Goal: Information Seeking & Learning: Learn about a topic

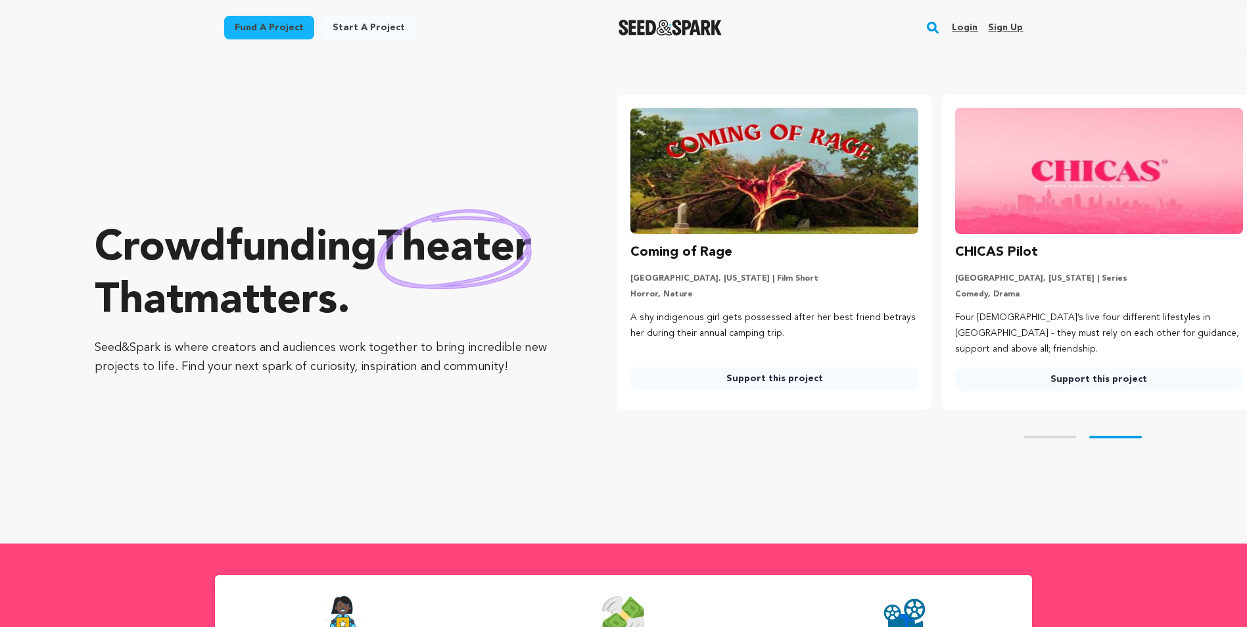
scroll to position [0, 335]
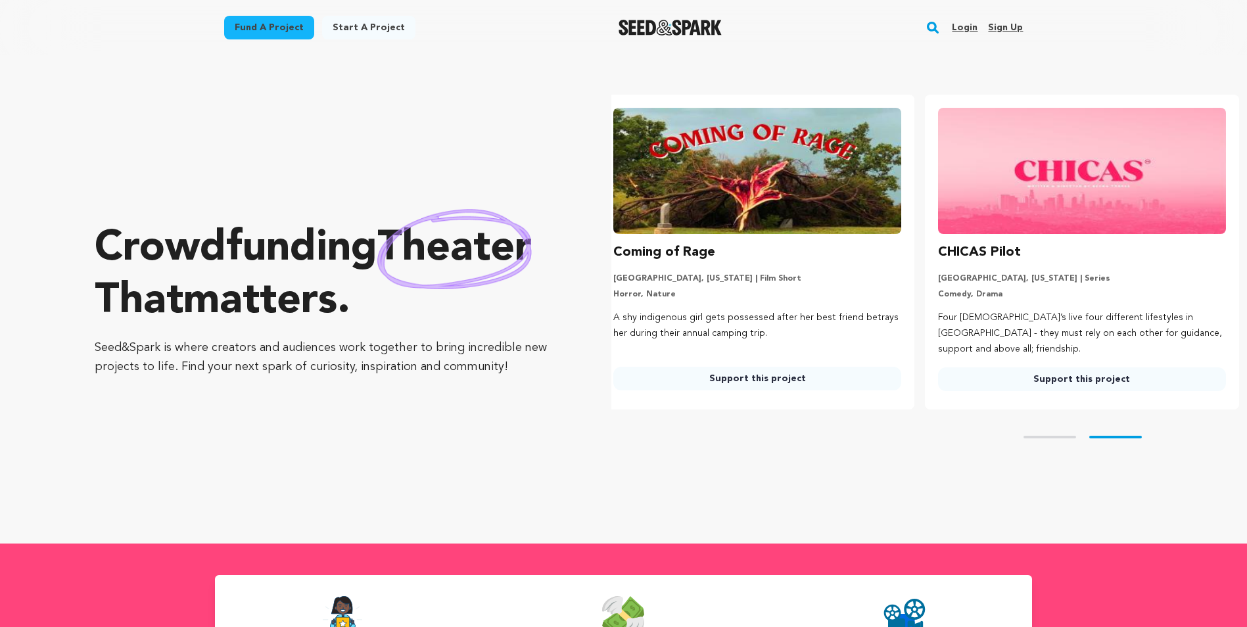
click at [972, 29] on link "Login" at bounding box center [965, 27] width 26 height 21
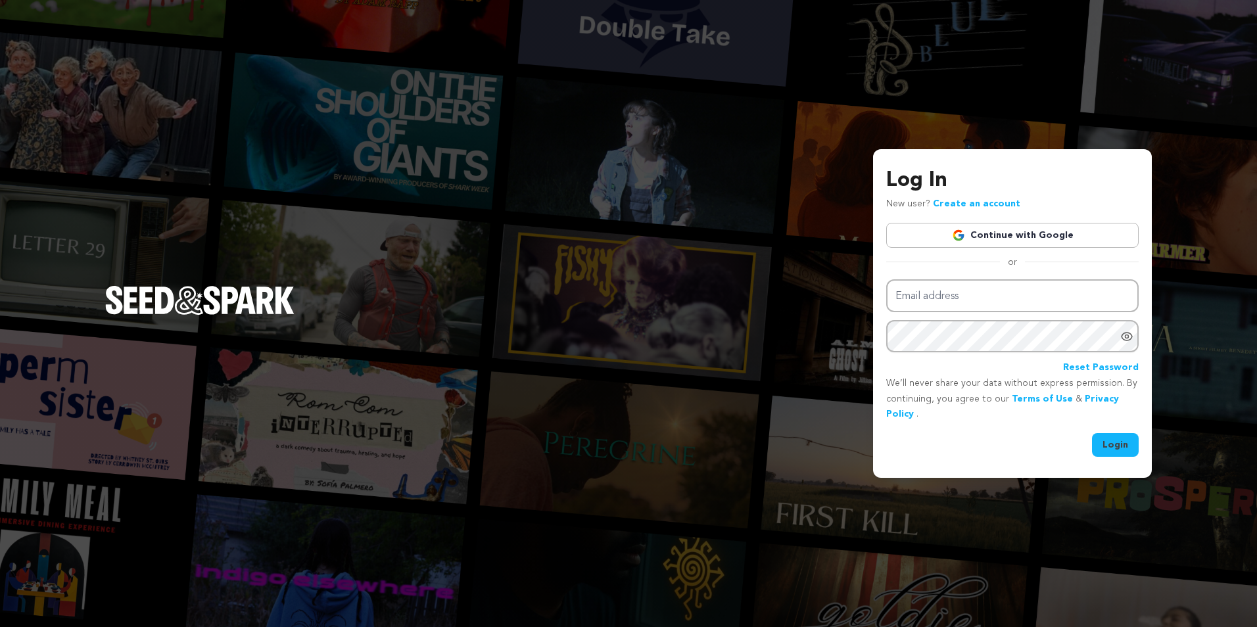
click at [978, 229] on link "Continue with Google" at bounding box center [1012, 235] width 252 height 25
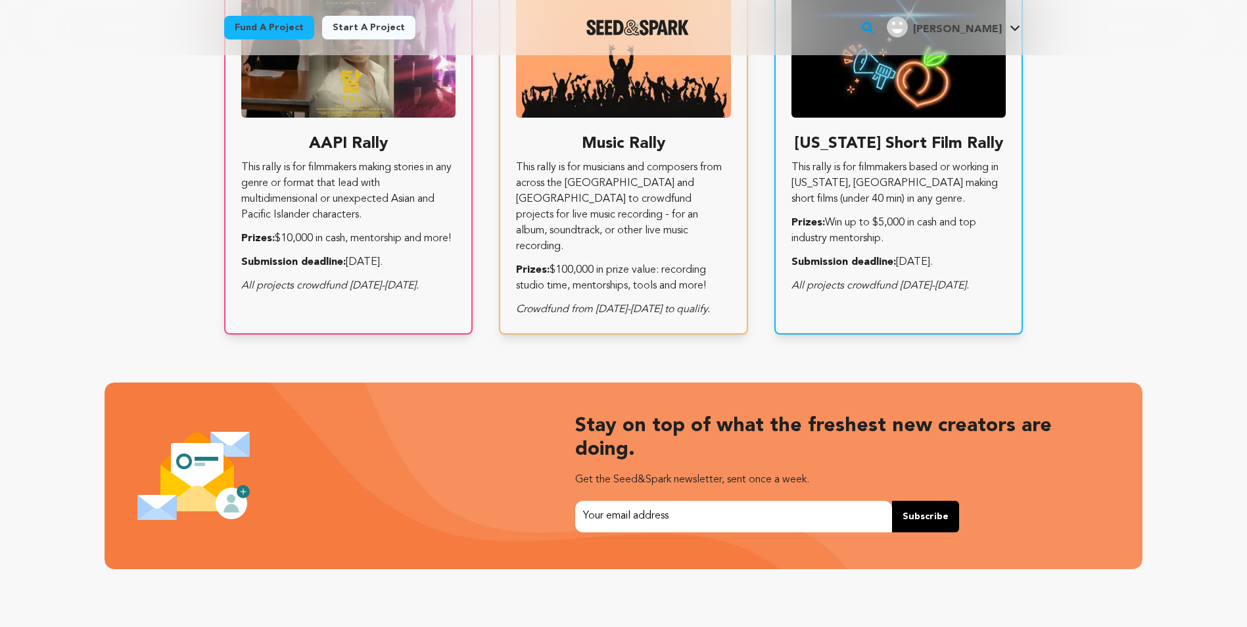
scroll to position [2775, 0]
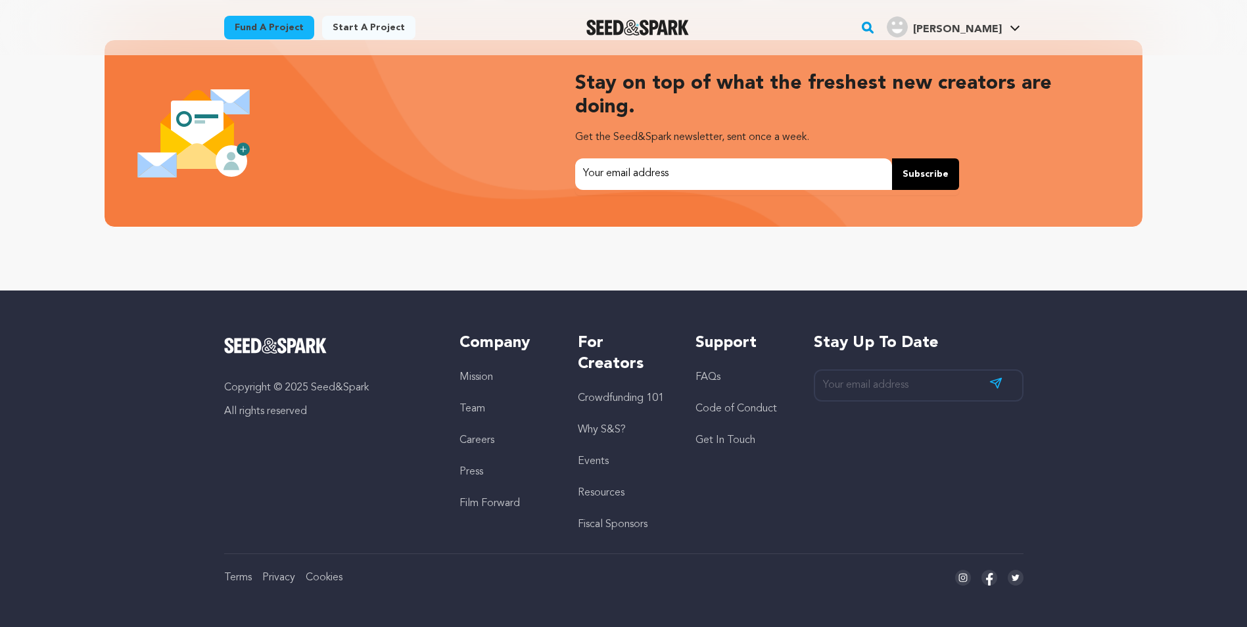
click at [620, 402] on link "Crowdfunding 101" at bounding box center [621, 398] width 86 height 11
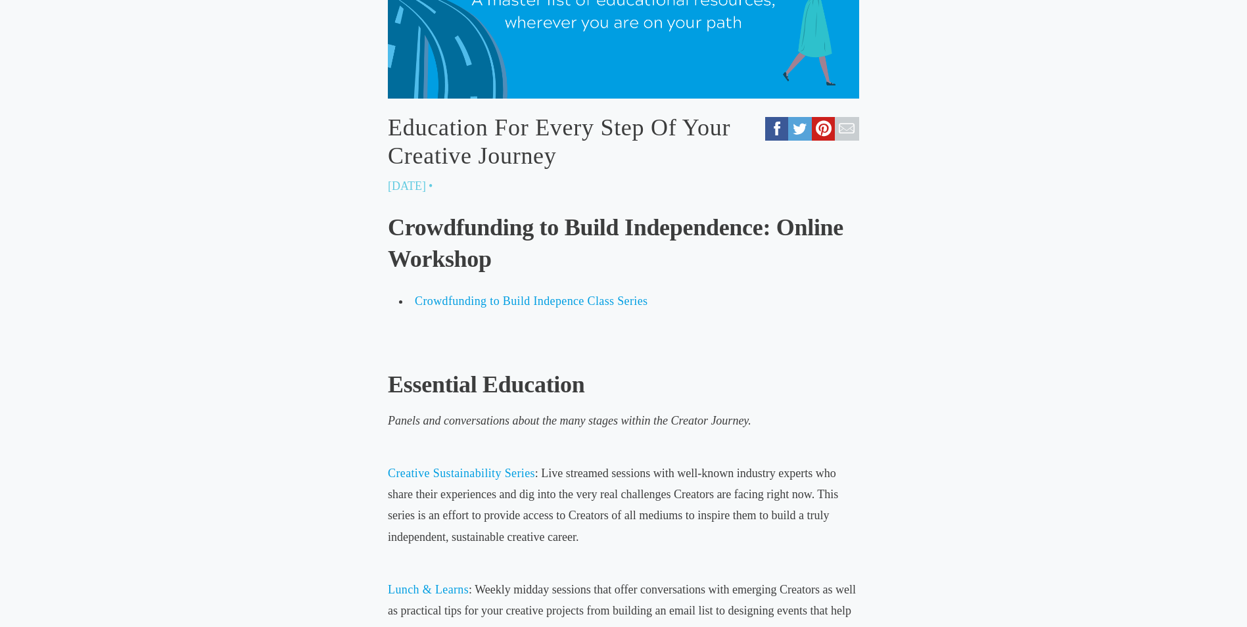
scroll to position [460, 0]
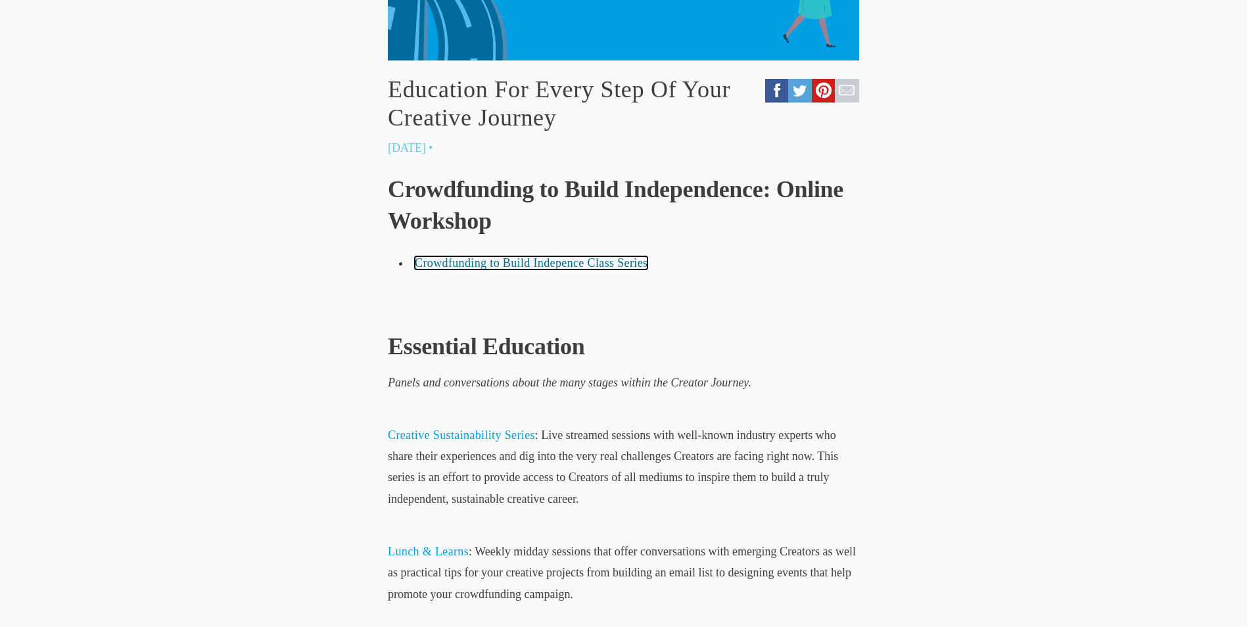
click at [544, 266] on span "Crowdfunding to Build Indepence Class Series" at bounding box center [531, 262] width 233 height 13
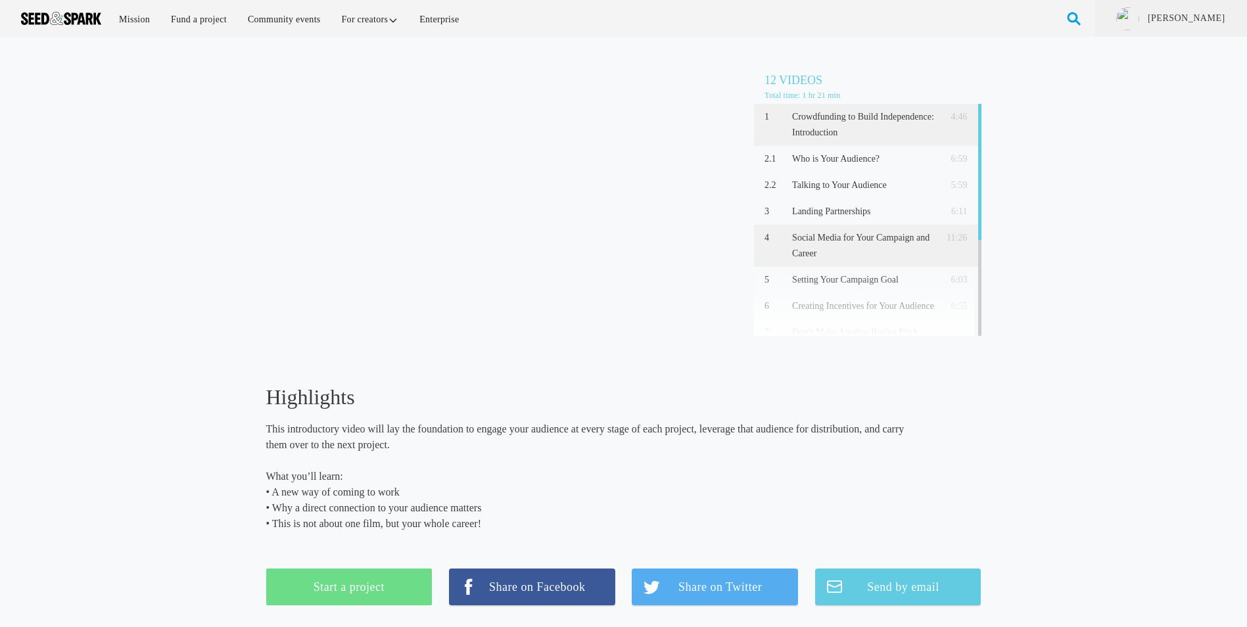
click at [875, 235] on p "Social Media for Your Campaign and Career" at bounding box center [863, 246] width 143 height 32
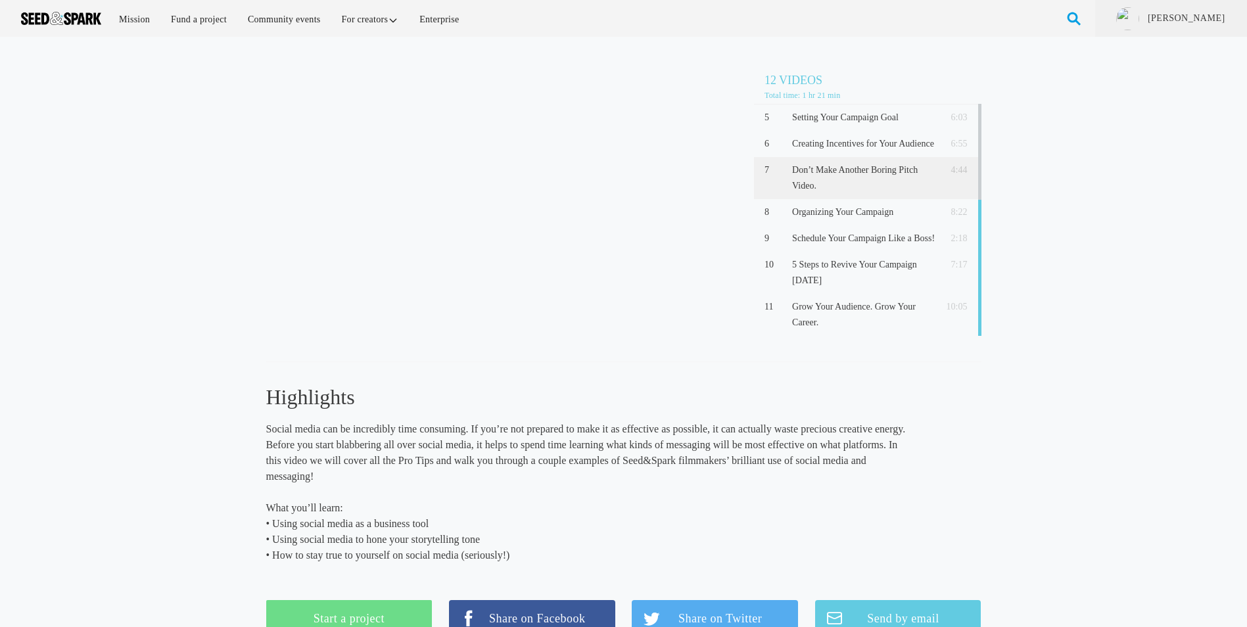
scroll to position [31, 0]
